Goal: Task Accomplishment & Management: Manage account settings

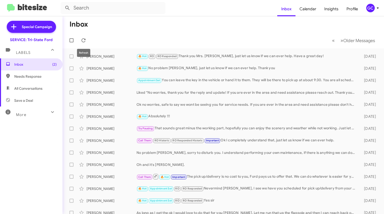
click at [84, 41] on icon at bounding box center [84, 40] width 6 height 6
click at [42, 61] on span "Inbox (2)" at bounding box center [31, 64] width 63 height 12
click at [17, 63] on span "Inbox (2)" at bounding box center [35, 64] width 43 height 5
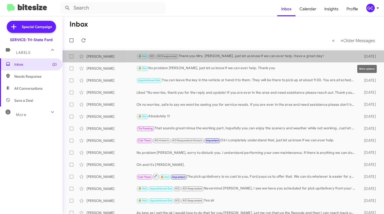
click at [0, 0] on icon at bounding box center [0, 0] width 0 height 0
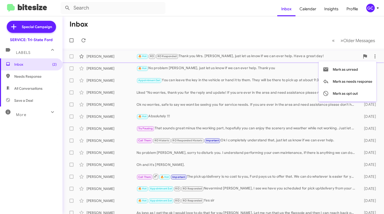
click at [276, 38] on div at bounding box center [192, 107] width 384 height 214
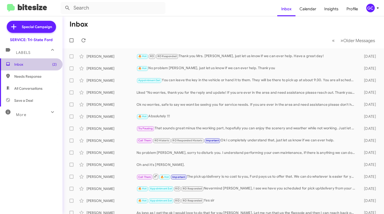
click at [38, 66] on span "Inbox (2)" at bounding box center [35, 64] width 43 height 5
